Goal: Transaction & Acquisition: Purchase product/service

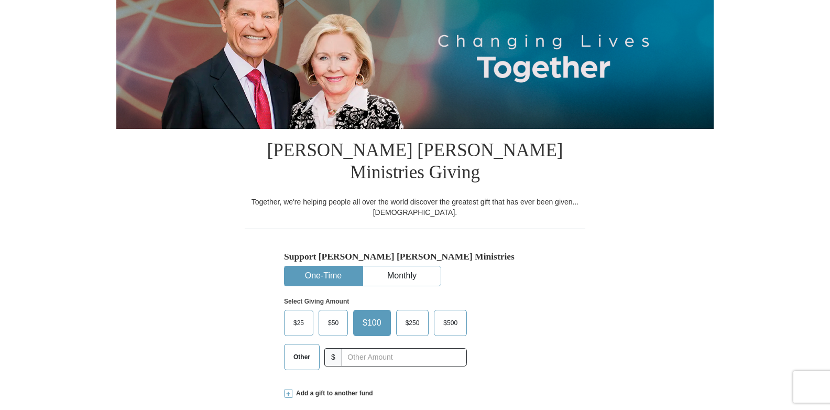
scroll to position [149, 0]
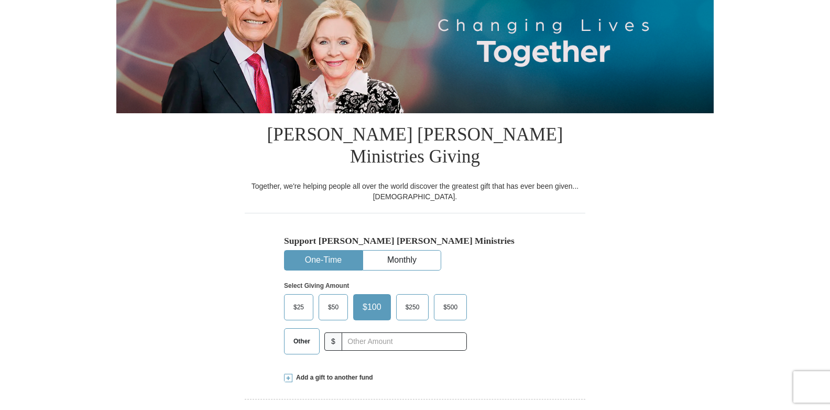
click at [304, 299] on span "$25" at bounding box center [298, 307] width 21 height 16
click at [0, 0] on input "$25" at bounding box center [0, 0] width 0 height 0
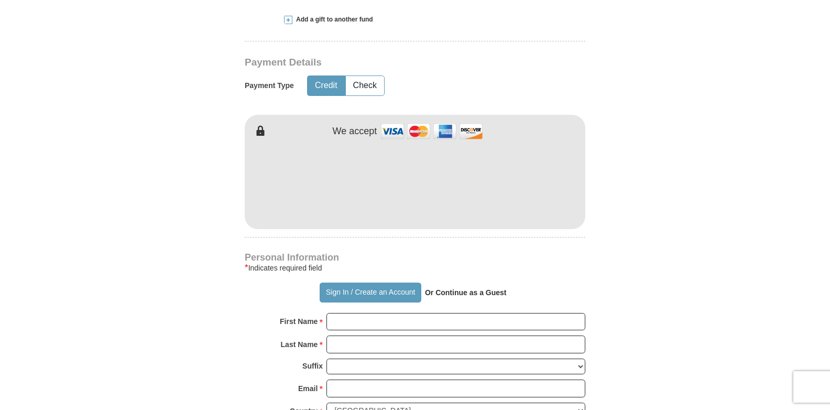
scroll to position [509, 0]
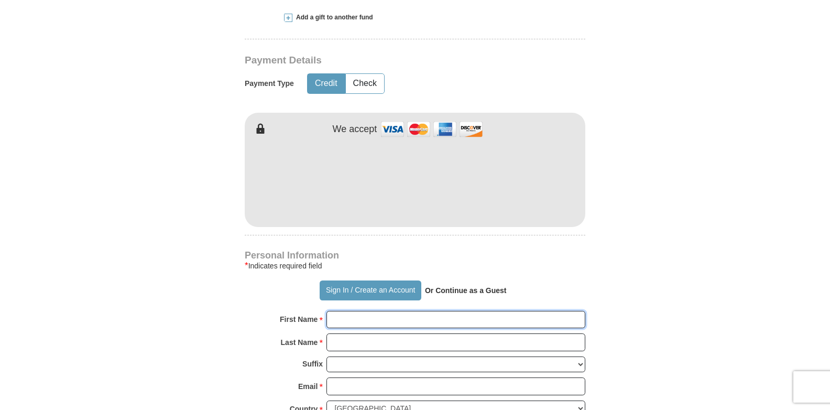
click at [355, 311] on input "First Name *" at bounding box center [455, 320] width 259 height 18
type input "[PERSON_NAME]"
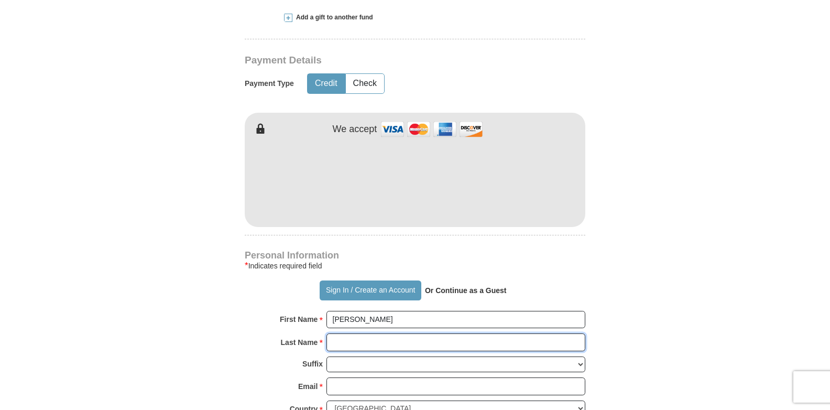
type input "[PERSON_NAME]"
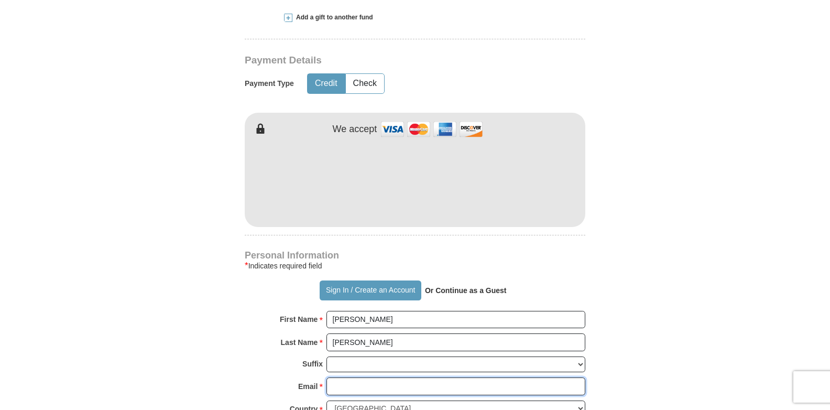
type input "[EMAIL_ADDRESS][DOMAIN_NAME]"
type input "[STREET_ADDRESS]"
type input "Leander"
select select "[GEOGRAPHIC_DATA]"
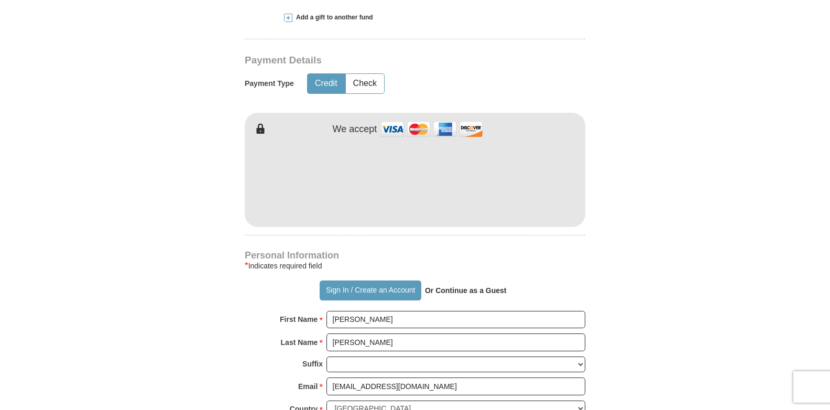
type input "78641"
type input "5127037414"
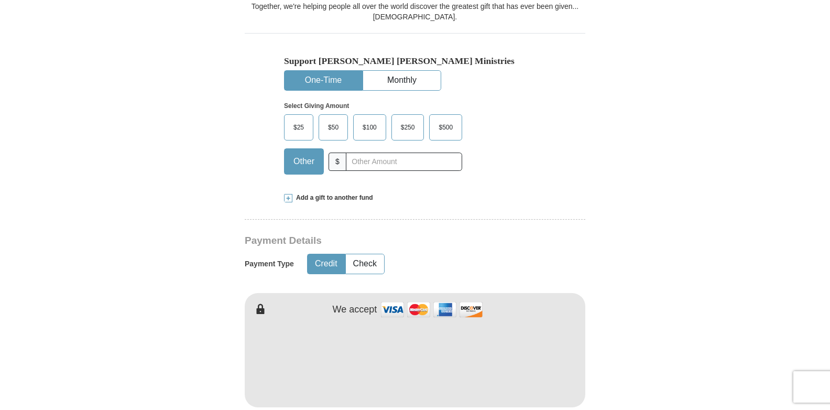
scroll to position [322, 0]
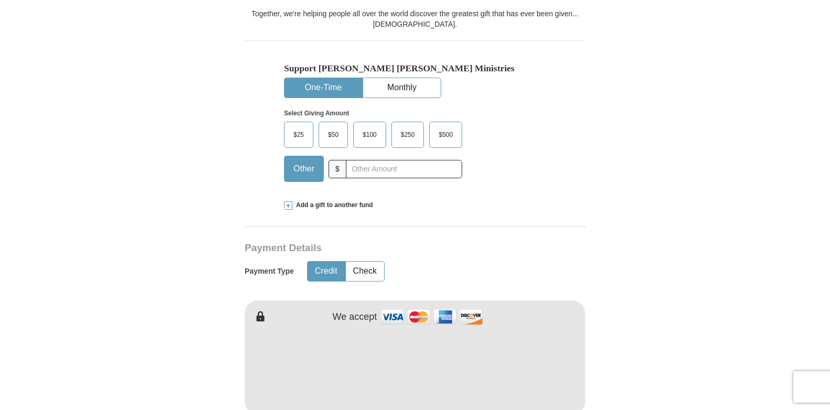
click at [302, 127] on span "$25" at bounding box center [298, 135] width 21 height 16
click at [0, 0] on input "$25" at bounding box center [0, 0] width 0 height 0
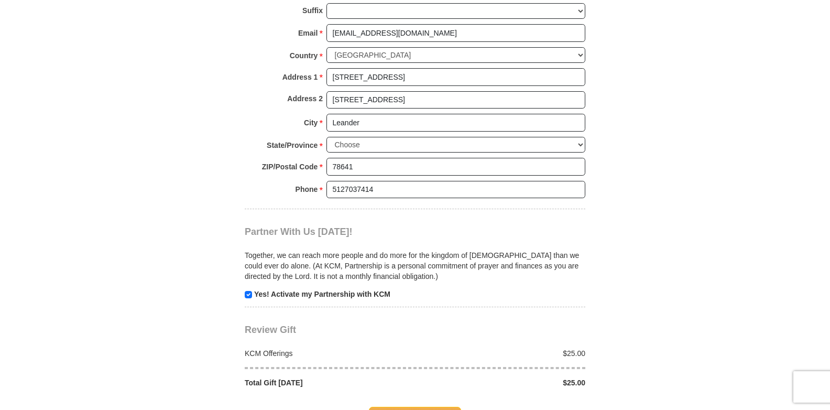
scroll to position [906, 0]
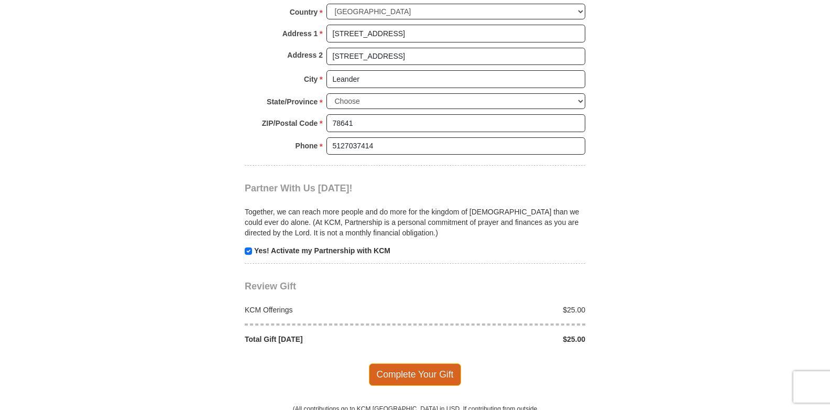
click at [416, 363] on span "Complete Your Gift" at bounding box center [415, 374] width 93 height 22
